Goal: Task Accomplishment & Management: Complete application form

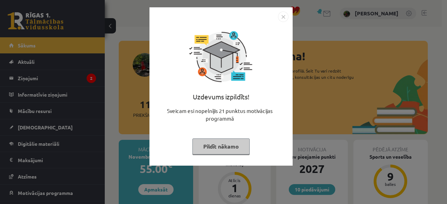
click at [283, 18] on img "Close" at bounding box center [283, 17] width 10 height 10
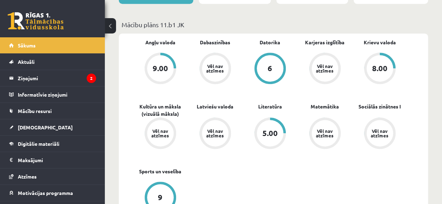
scroll to position [175, 0]
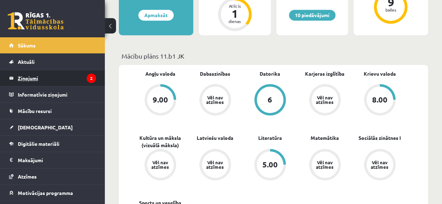
click at [38, 77] on legend "Ziņojumi 2" at bounding box center [57, 78] width 78 height 16
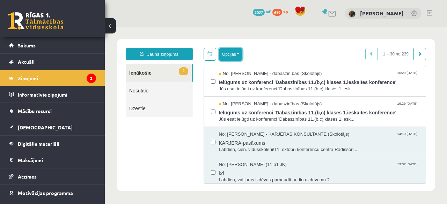
click at [236, 55] on button "Opcijas" at bounding box center [230, 54] width 23 height 13
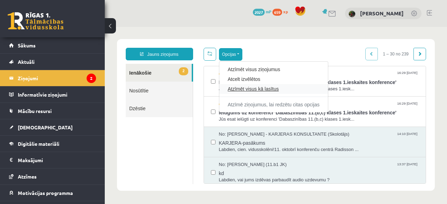
click at [245, 88] on link "Atzīmēt visus kā lasītus" at bounding box center [274, 89] width 92 height 7
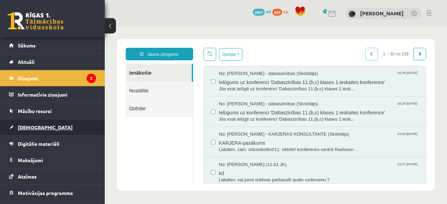
click at [38, 128] on span "[DEMOGRAPHIC_DATA]" at bounding box center [45, 127] width 55 height 6
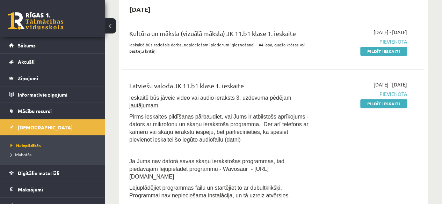
scroll to position [175, 0]
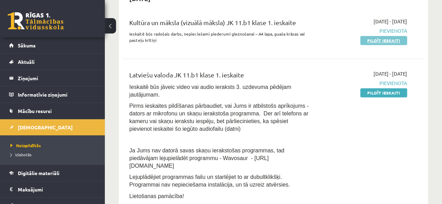
click at [370, 43] on link "Pildīt ieskaiti" at bounding box center [383, 40] width 47 height 9
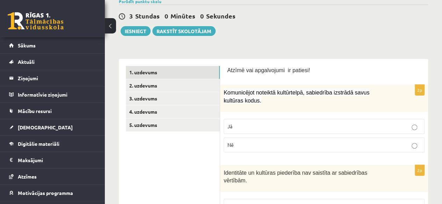
scroll to position [105, 0]
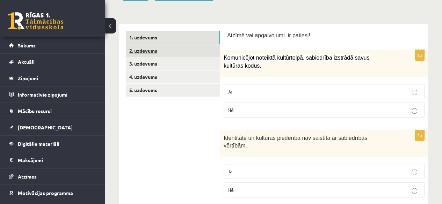
click at [184, 51] on link "2. uzdevums" at bounding box center [173, 50] width 94 height 13
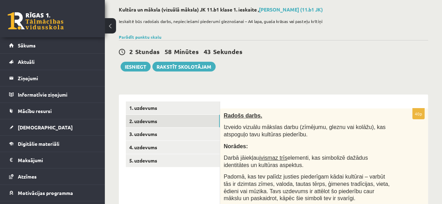
scroll to position [31, 0]
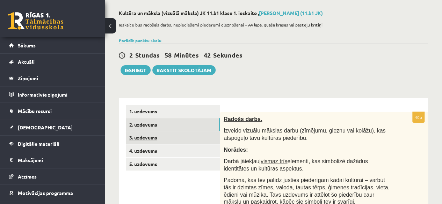
click at [197, 141] on link "3. uzdevums" at bounding box center [173, 137] width 94 height 13
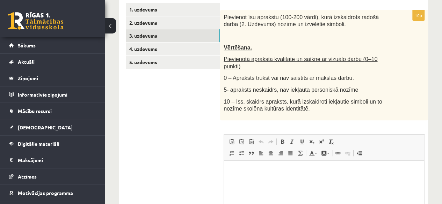
scroll to position [136, 0]
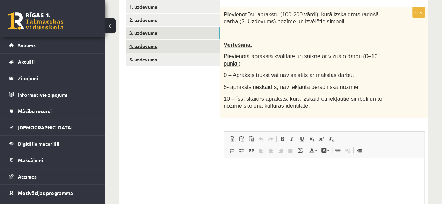
click at [160, 46] on link "4. uzdevums" at bounding box center [173, 46] width 94 height 13
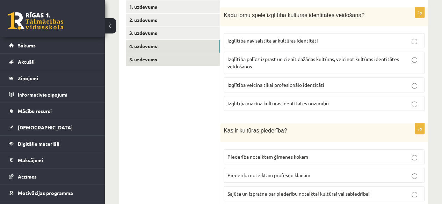
click at [152, 59] on link "5. uzdevums" at bounding box center [173, 59] width 94 height 13
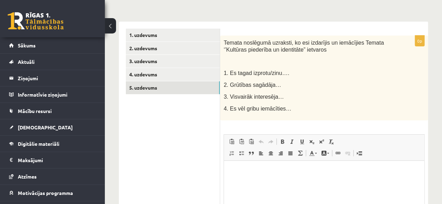
scroll to position [101, 0]
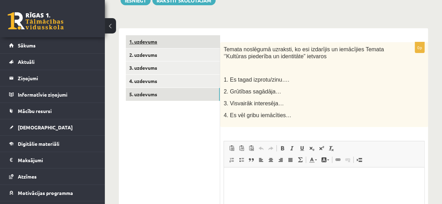
click at [174, 41] on link "1. uzdevums" at bounding box center [173, 41] width 94 height 13
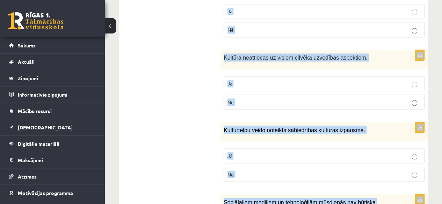
scroll to position [585, 0]
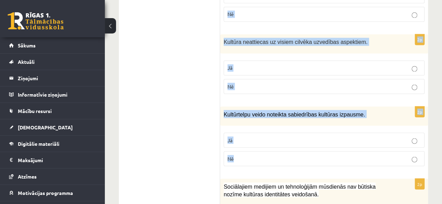
drag, startPoint x: 227, startPoint y: 27, endPoint x: 415, endPoint y: 153, distance: 226.0
click at [415, 153] on div "Atzīmē vai apgalvojumi ir patiesi! 2p Komunicējot noteiktā kultūrtelpā, sabiedr…" at bounding box center [324, 149] width 208 height 1211
copy form "Loremi dol sitametcons ad elitsed! 5d Eiusmodtemp incididu utlaboreetd, magnaal…"
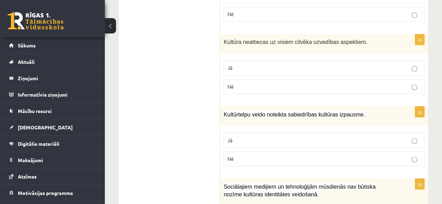
click at [201, 60] on ul "1. uzdevums 2. uzdevums 3. uzdevums 4. uzdevums 5. uzdevums" at bounding box center [173, 149] width 94 height 1197
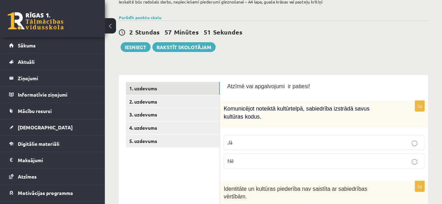
scroll to position [96, 0]
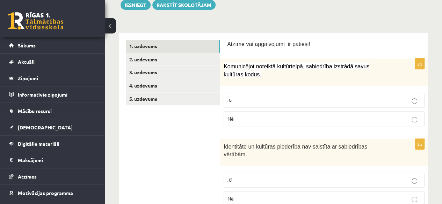
click at [233, 101] on p "Jā" at bounding box center [323, 100] width 193 height 7
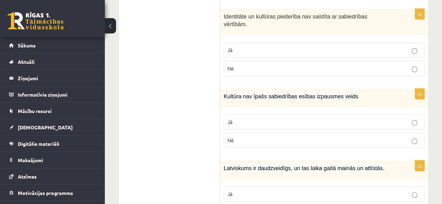
scroll to position [236, 0]
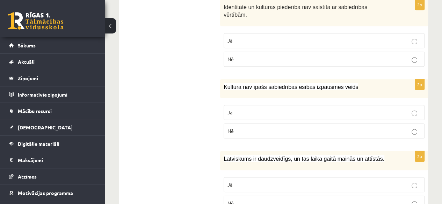
click at [231, 56] on span "Nē" at bounding box center [230, 59] width 6 height 6
click at [242, 128] on p "Nē" at bounding box center [323, 131] width 193 height 7
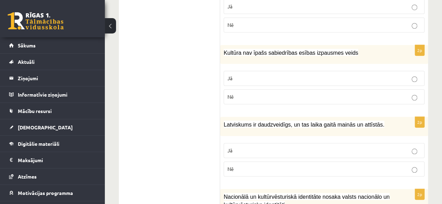
scroll to position [341, 0]
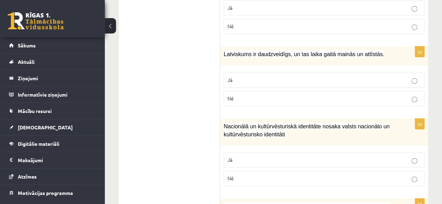
click at [230, 77] on span "Jā" at bounding box center [229, 80] width 5 height 6
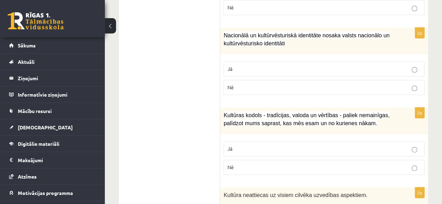
scroll to position [445, 0]
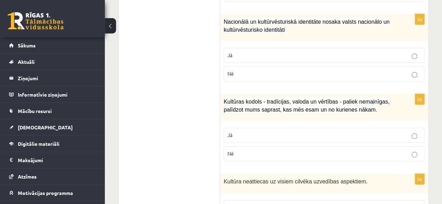
click at [236, 52] on p "Jā" at bounding box center [323, 55] width 193 height 7
click at [238, 132] on p "Jā" at bounding box center [323, 135] width 193 height 7
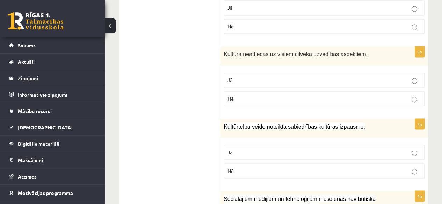
scroll to position [585, 0]
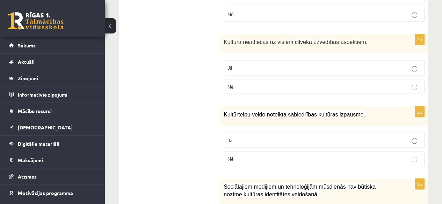
click at [240, 83] on p "Nē" at bounding box center [323, 86] width 193 height 7
click at [239, 137] on p "Jā" at bounding box center [323, 140] width 193 height 7
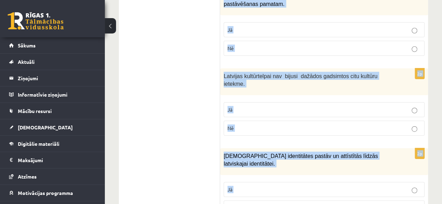
scroll to position [1117, 0]
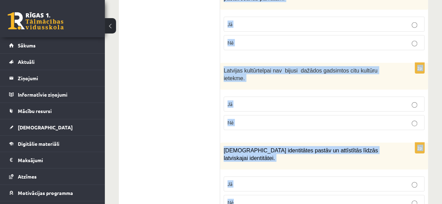
drag, startPoint x: 223, startPoint y: 32, endPoint x: 296, endPoint y: 187, distance: 171.3
copy form "Loremipsumd sitametc ad elitseddoeiu temporinc utl etdolor magnaa enimadmi veni…"
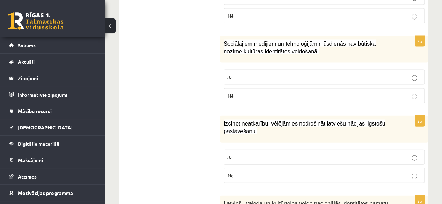
scroll to position [733, 0]
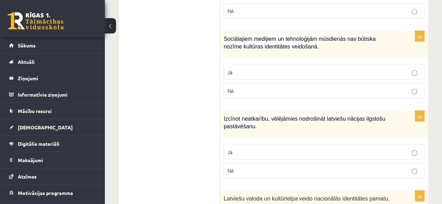
click at [232, 88] on span "Nē" at bounding box center [230, 91] width 6 height 6
click at [236, 149] on p "Jā" at bounding box center [323, 152] width 193 height 7
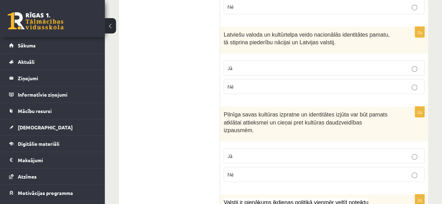
scroll to position [908, 0]
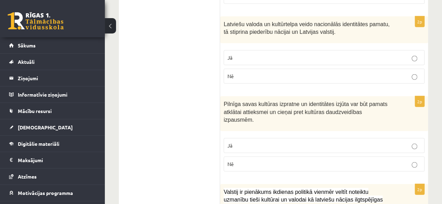
click at [235, 54] on p "Jā" at bounding box center [323, 57] width 193 height 7
click at [235, 142] on p "Jā" at bounding box center [323, 145] width 193 height 7
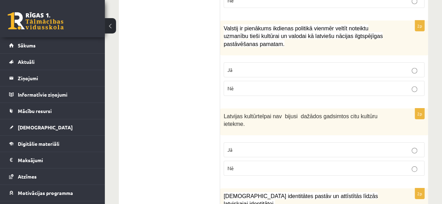
scroll to position [1082, 0]
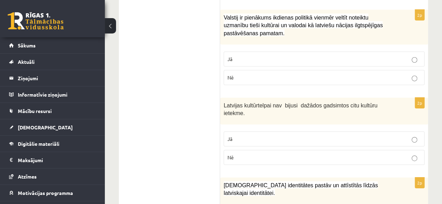
click at [231, 56] on span "Jā" at bounding box center [229, 59] width 5 height 6
click at [238, 154] on p "Nē" at bounding box center [323, 157] width 193 height 7
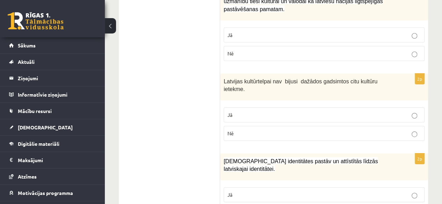
scroll to position [1117, 0]
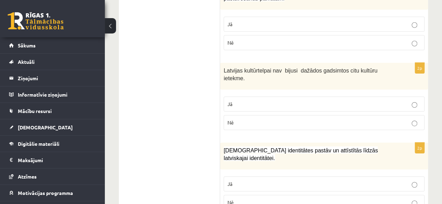
click at [238, 181] on p "Jā" at bounding box center [323, 184] width 193 height 7
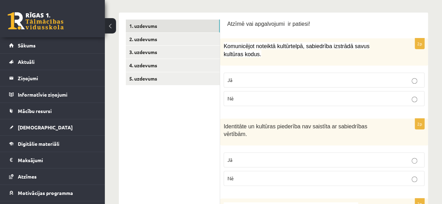
scroll to position [69, 0]
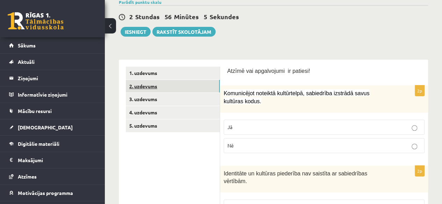
click at [158, 85] on link "2. uzdevums" at bounding box center [173, 86] width 94 height 13
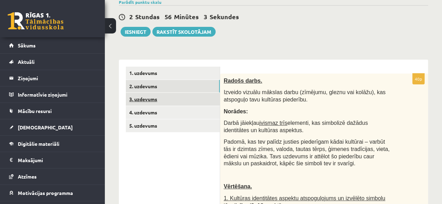
click at [156, 99] on link "3. uzdevums" at bounding box center [173, 99] width 94 height 13
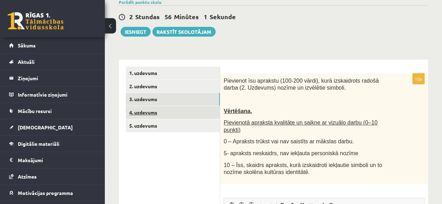
scroll to position [0, 0]
click at [150, 114] on link "4. uzdevums" at bounding box center [173, 112] width 94 height 13
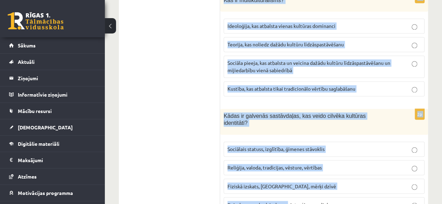
scroll to position [492, 0]
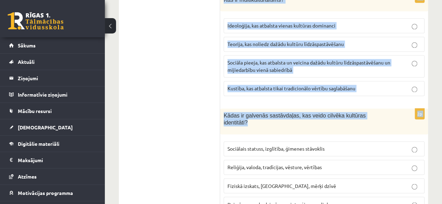
drag, startPoint x: 224, startPoint y: 81, endPoint x: 384, endPoint y: 116, distance: 163.0
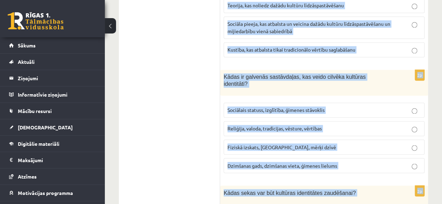
scroll to position [536, 0]
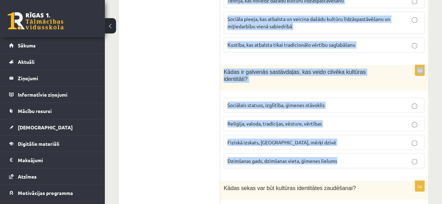
drag, startPoint x: 222, startPoint y: 43, endPoint x: 347, endPoint y: 151, distance: 164.9
click at [351, 152] on form "2p Kādu lomu spēlē izglītība kultūras identitātes veidošanā? Izglītība nav sais…" at bounding box center [324, 166] width 194 height 1133
copy form "Lore ipsu dolor sitametco adipisci elitseddoei temporinc? Utlaboree dol magnaal…"
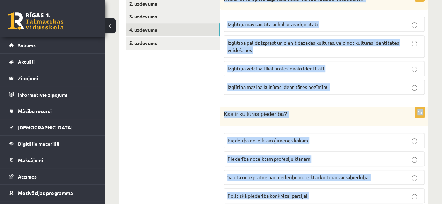
scroll to position [117, 0]
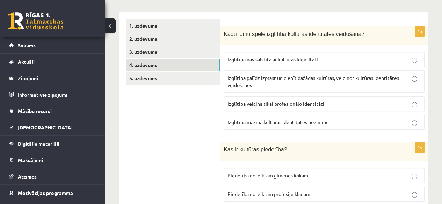
click at [246, 83] on span "Izglītība palīdz izprast un cienīt dažādas kultūras, veicinot kultūras identitā…" at bounding box center [313, 82] width 172 height 14
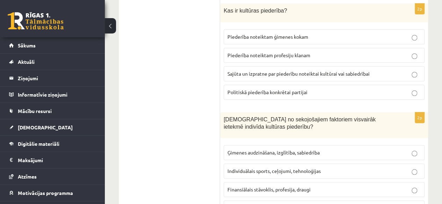
scroll to position [256, 0]
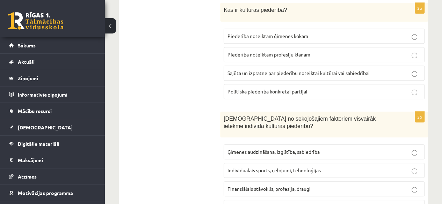
click at [245, 72] on span "Sajūta un izpratne par piederību noteiktai kultūrai vai sabiedrībai" at bounding box center [298, 73] width 142 height 6
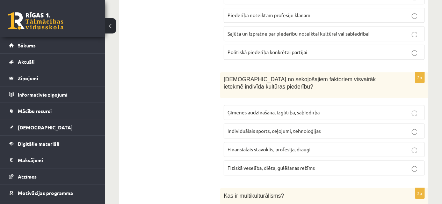
scroll to position [361, 0]
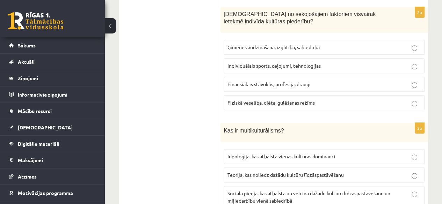
click at [239, 45] on span "Ģimenes audzināšana, izglītība, sabiedrība" at bounding box center [273, 47] width 92 height 6
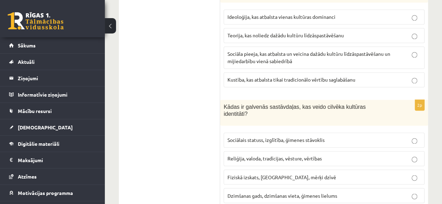
scroll to position [466, 0]
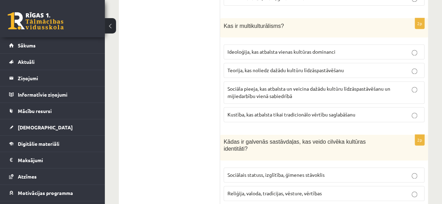
click at [237, 89] on p "Sociāla pieeja, kas atbalsta un veicina dažādu kultūru līdzāspastāvēšanu un mij…" at bounding box center [323, 92] width 193 height 15
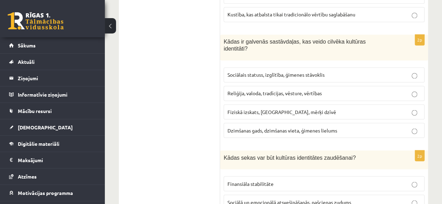
scroll to position [571, 0]
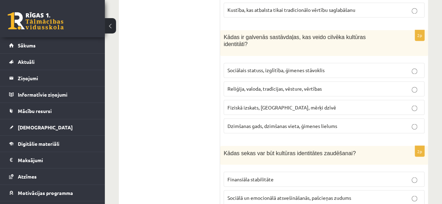
click at [261, 86] on span "Reliģija, valoda, tradīcijas, vēsture, vērtības" at bounding box center [274, 89] width 94 height 6
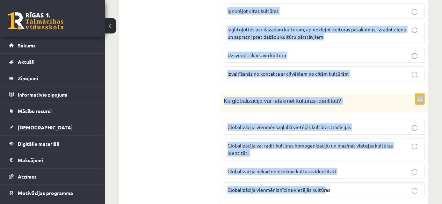
scroll to position [1069, 0]
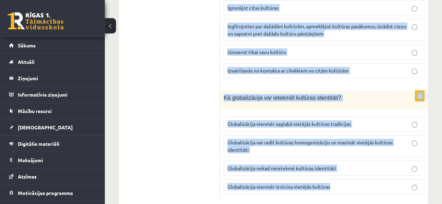
drag, startPoint x: 223, startPoint y: 34, endPoint x: 337, endPoint y: 174, distance: 181.2
copy form "Lorem ipsum dol sit ametcons adipiscinge seddoeiusm? Temporinci utlaboreetd Mag…"
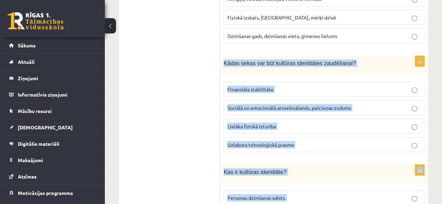
scroll to position [685, 0]
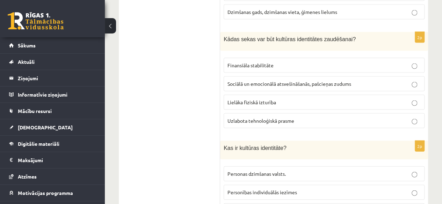
click at [201, 80] on ul "1. uzdevums 2. uzdevums 3. uzdevums 4. uzdevums 5. uzdevums" at bounding box center [173, 17] width 94 height 1133
click at [231, 81] on span "Sociālā un emocionālā atsvešināšanās, pašcieņas zudums" at bounding box center [289, 84] width 124 height 6
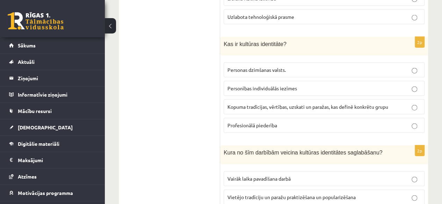
scroll to position [789, 0]
click at [238, 103] on span "Kopuma tradīcijas, vērtības, uzskati un paražas, kas definē konkrētu grupu" at bounding box center [307, 106] width 161 height 6
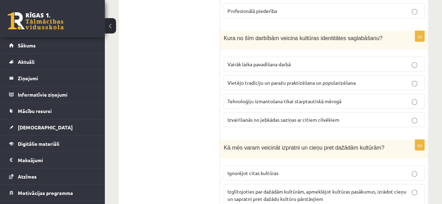
scroll to position [929, 0]
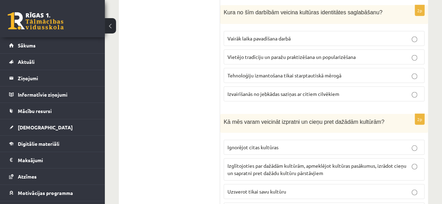
click at [237, 54] on span "Vietējo tradīciju un paražu praktizēšana un popularizēšana" at bounding box center [291, 57] width 128 height 6
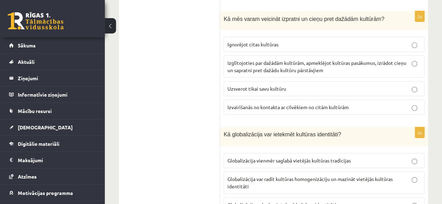
scroll to position [1034, 0]
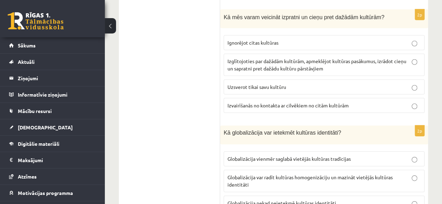
click at [231, 58] on p "Izglītojoties par dažādām kultūrām, apmeklējot kultūras pasākumus, izrādot cieņ…" at bounding box center [323, 65] width 193 height 15
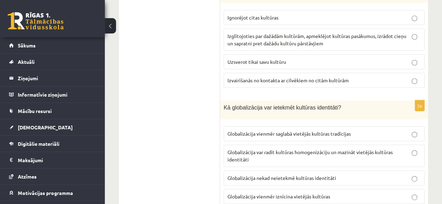
scroll to position [1069, 0]
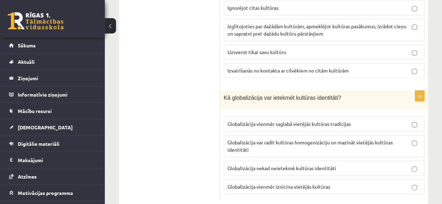
click at [245, 139] on span "Globalizācija var radīt kultūras homogenizāciju un mazināt vietējās kultūras id…" at bounding box center [309, 146] width 165 height 14
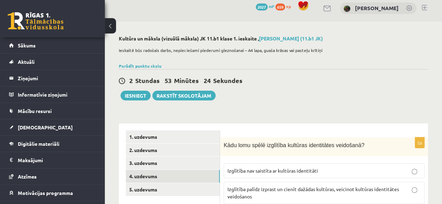
scroll to position [0, 0]
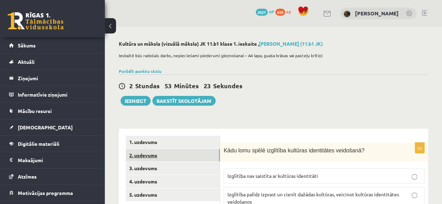
click at [145, 151] on link "2. uzdevums" at bounding box center [173, 155] width 94 height 13
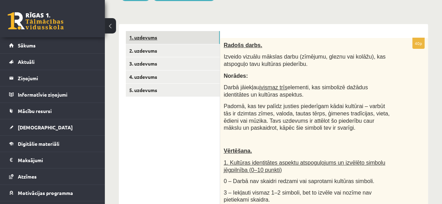
click at [166, 36] on link "1. uzdevums" at bounding box center [173, 37] width 94 height 13
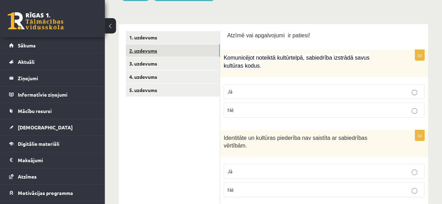
click at [158, 51] on link "2. uzdevums" at bounding box center [173, 50] width 94 height 13
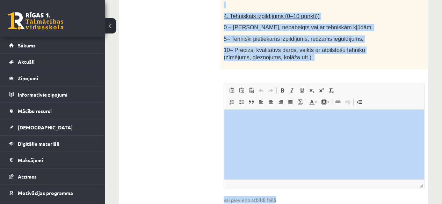
scroll to position [490, 0]
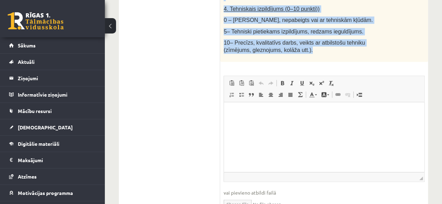
drag, startPoint x: 224, startPoint y: 43, endPoint x: 344, endPoint y: 42, distance: 120.9
copy div "Loremi dolor. Sitamet consect adipisc elits (doeiusmo, tempor inc utlabo), etd …"
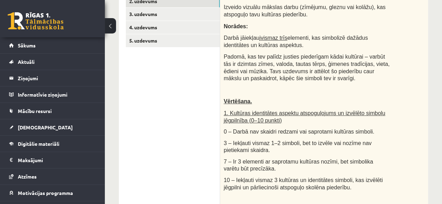
scroll to position [141, 0]
